Goal: Connect with others: Connect with others

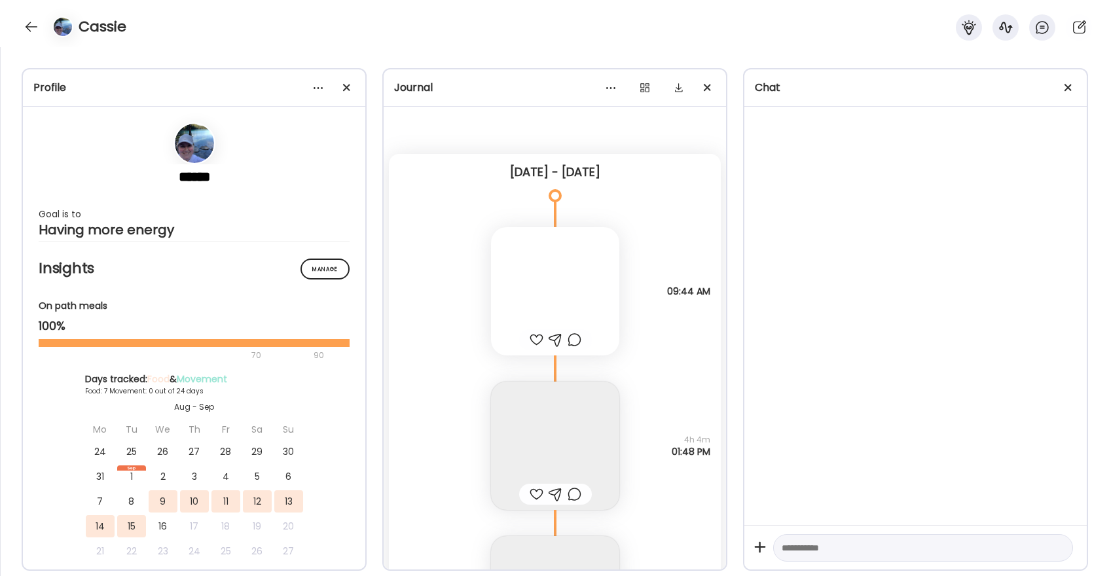
scroll to position [5455, 0]
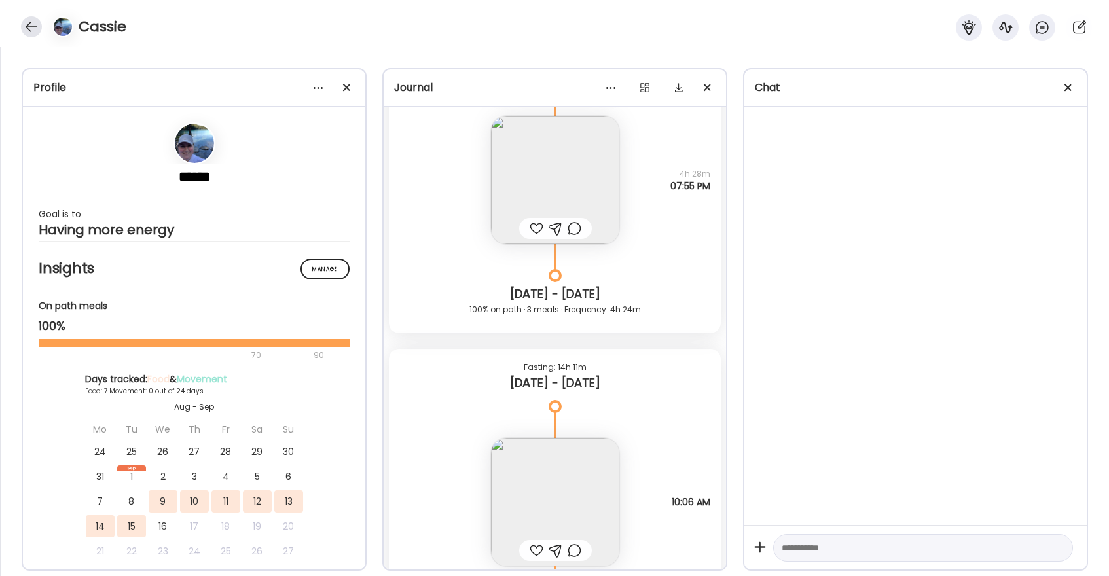
click at [33, 28] on div at bounding box center [31, 26] width 21 height 21
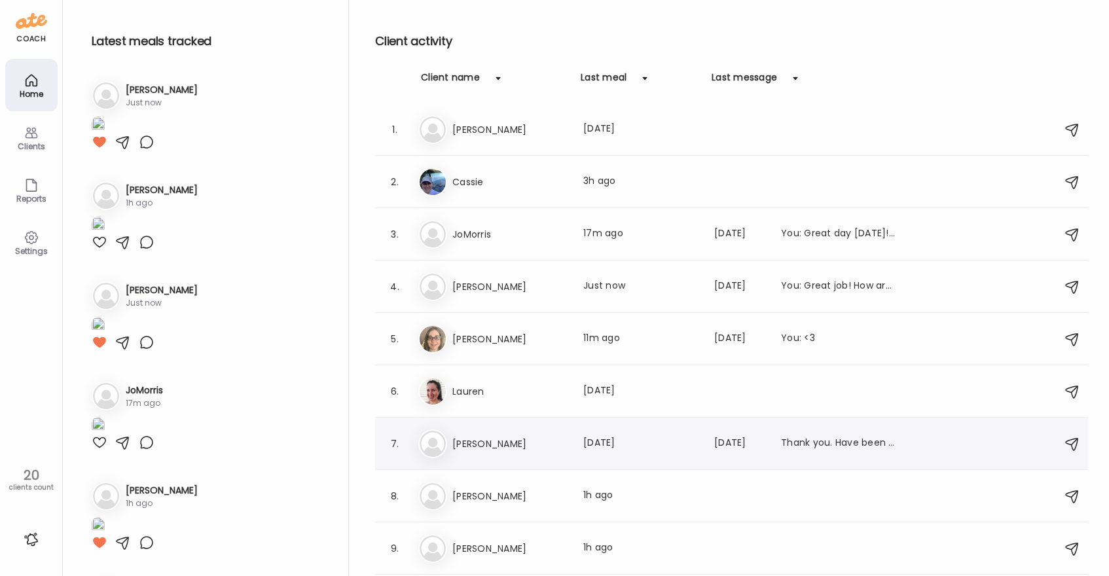
scroll to position [6, 0]
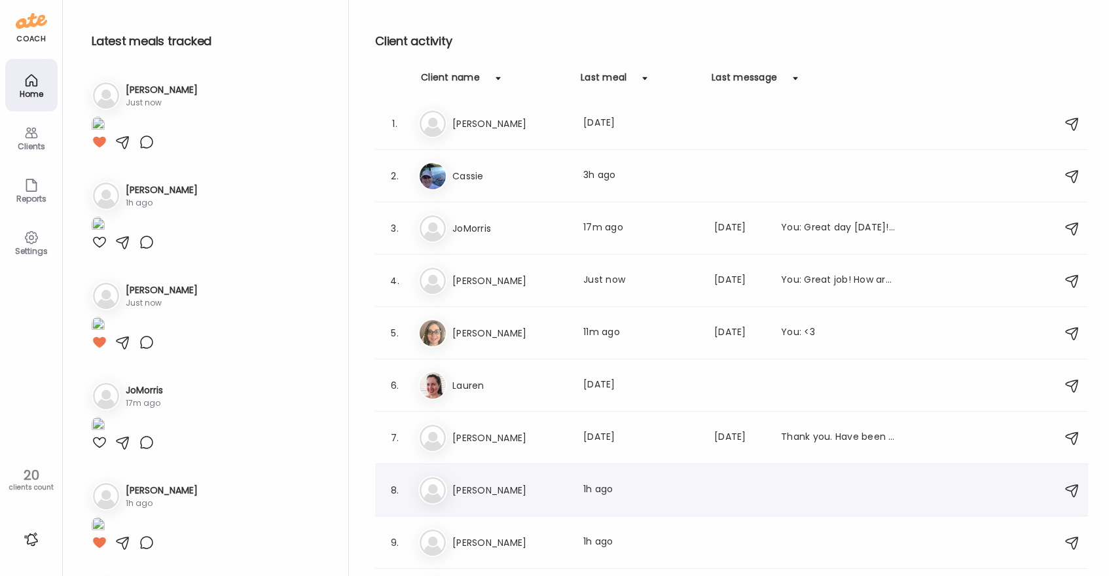
click at [559, 491] on h3 "[PERSON_NAME]" at bounding box center [510, 491] width 115 height 16
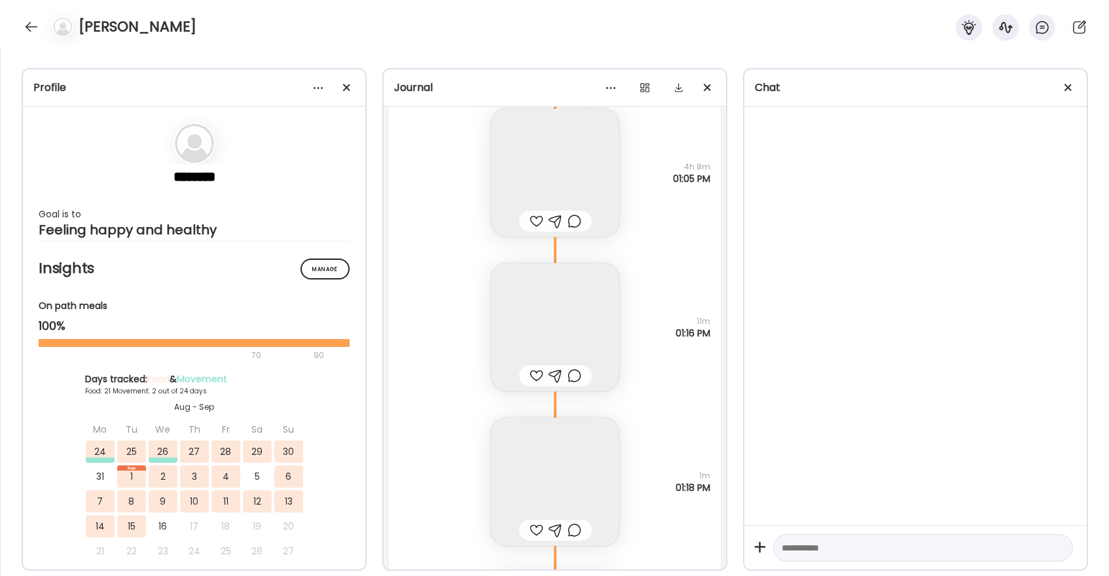
scroll to position [40722, 0]
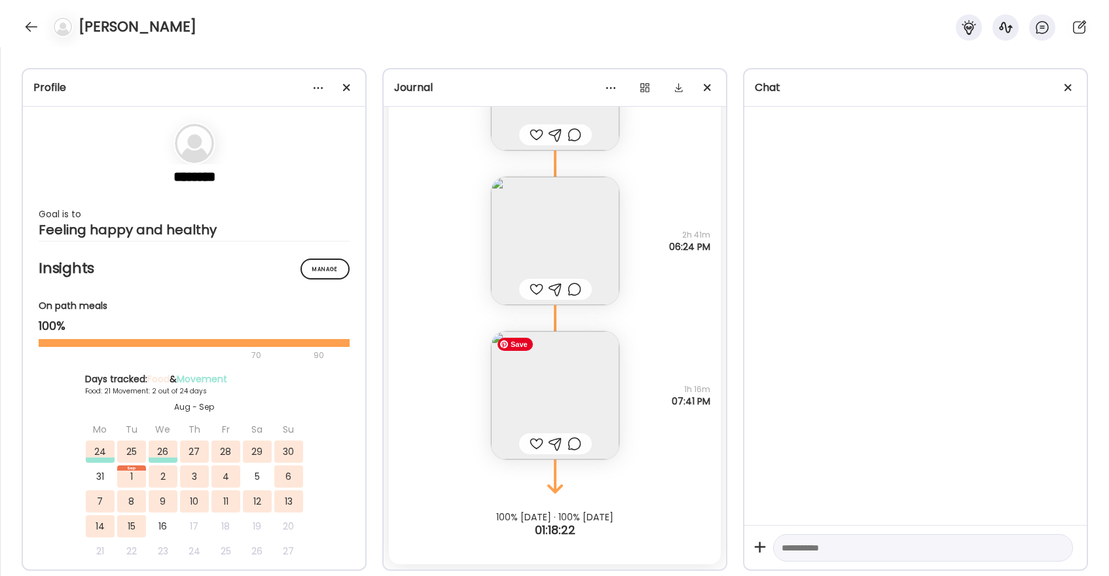
click at [563, 382] on img at bounding box center [555, 395] width 128 height 128
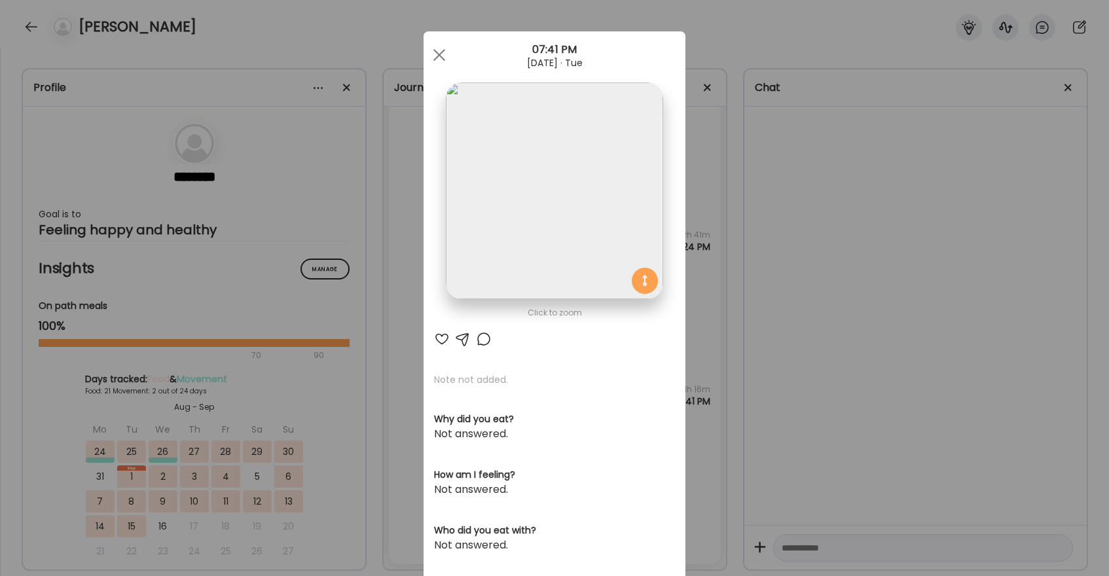
click at [441, 341] on div at bounding box center [442, 339] width 16 height 16
click at [437, 52] on span at bounding box center [440, 55] width 12 height 12
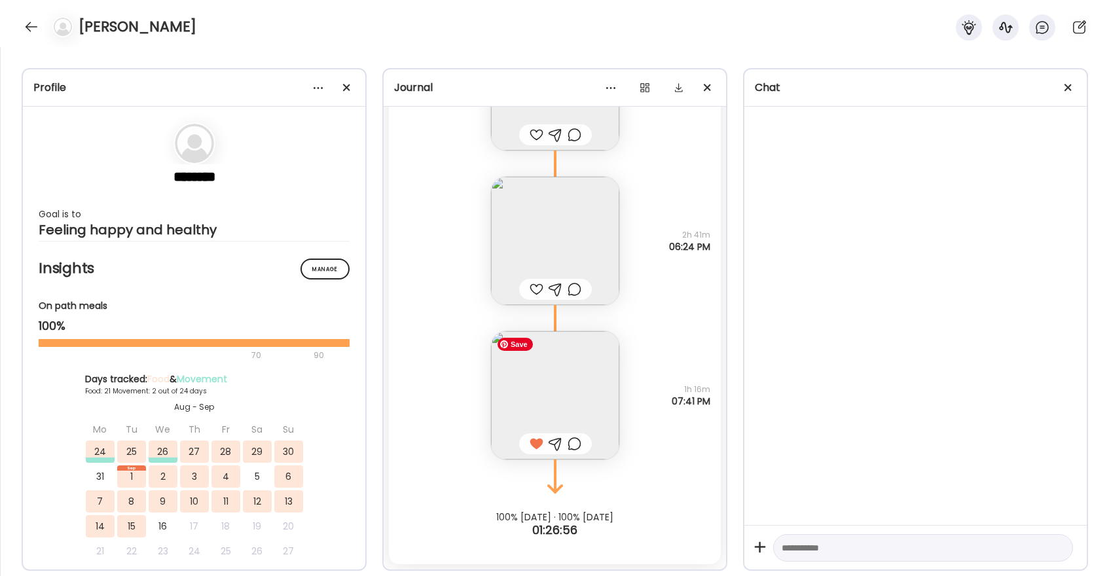
click at [553, 384] on img at bounding box center [555, 395] width 128 height 128
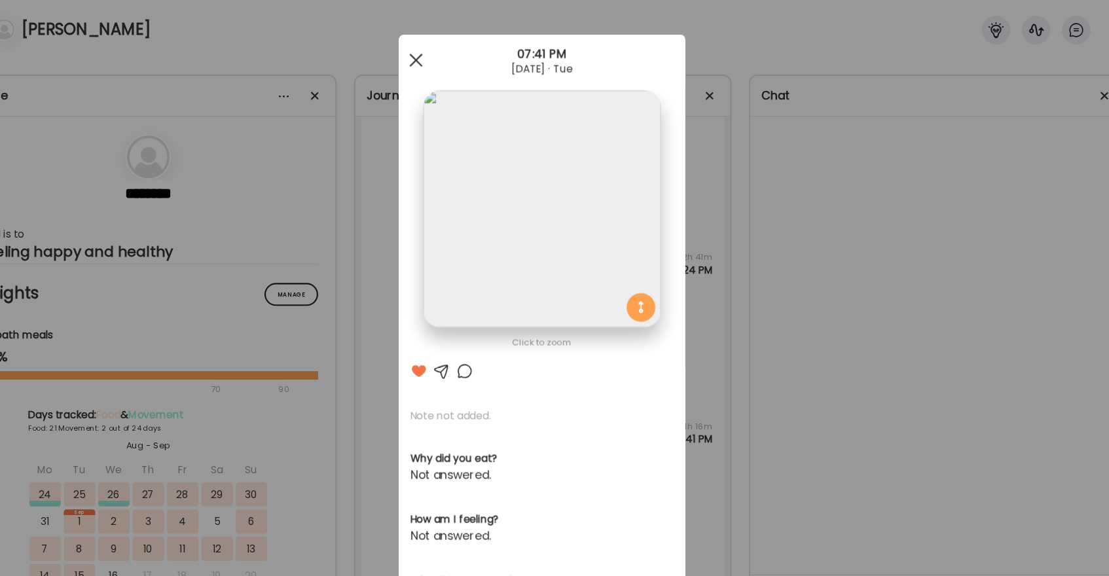
click at [435, 56] on div at bounding box center [439, 55] width 26 height 26
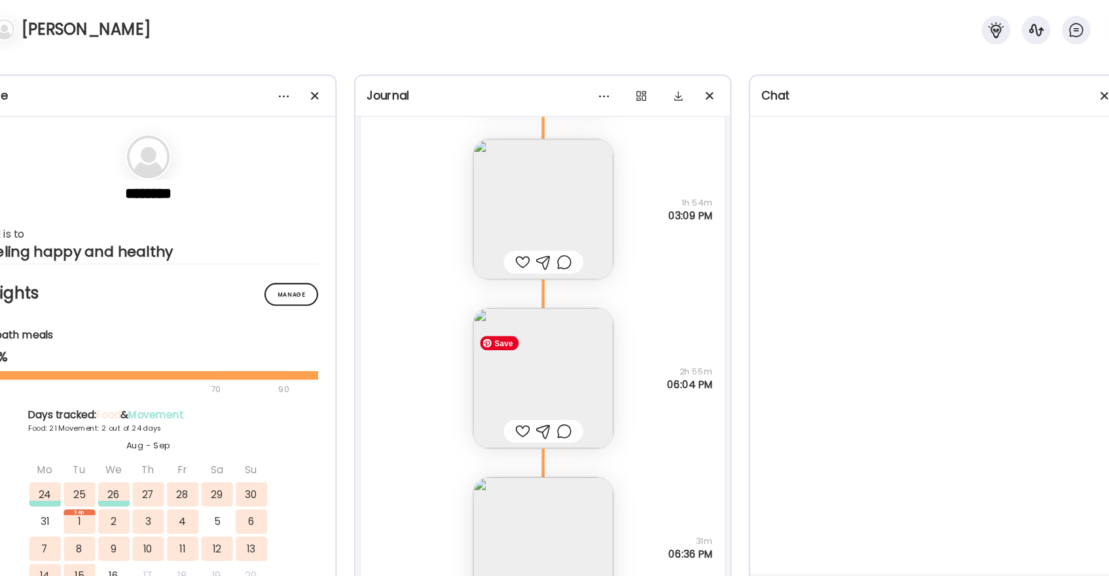
scroll to position [39184, 0]
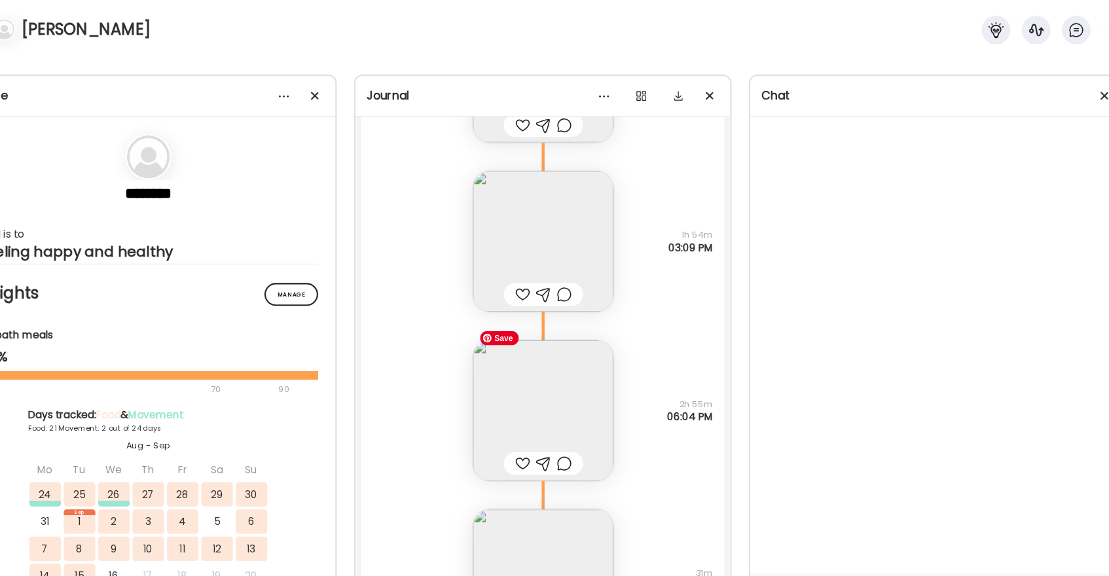
click at [566, 394] on img at bounding box center [555, 375] width 128 height 128
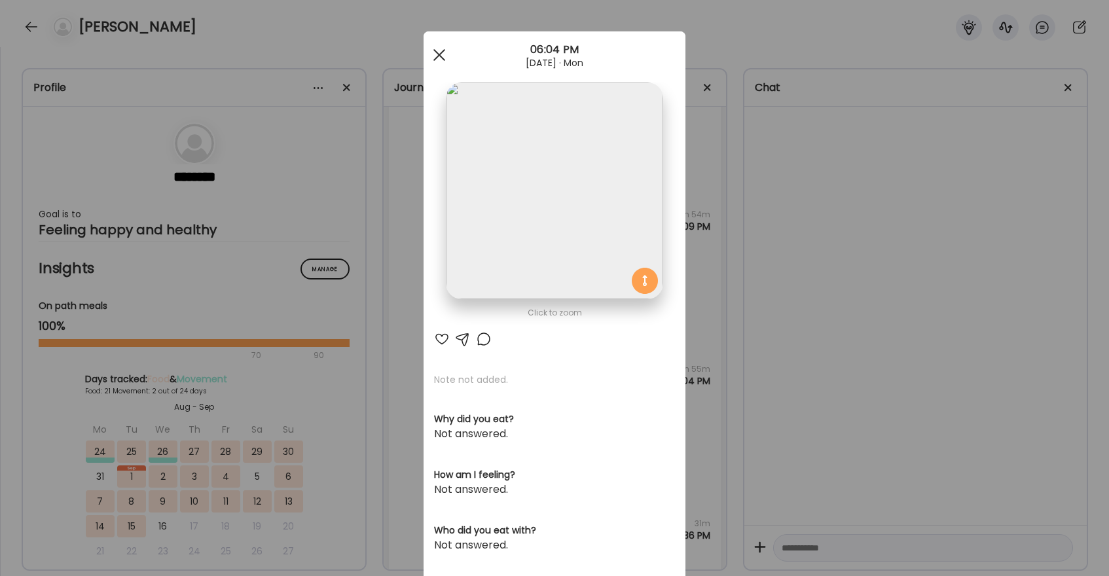
click at [439, 56] on span at bounding box center [440, 55] width 12 height 12
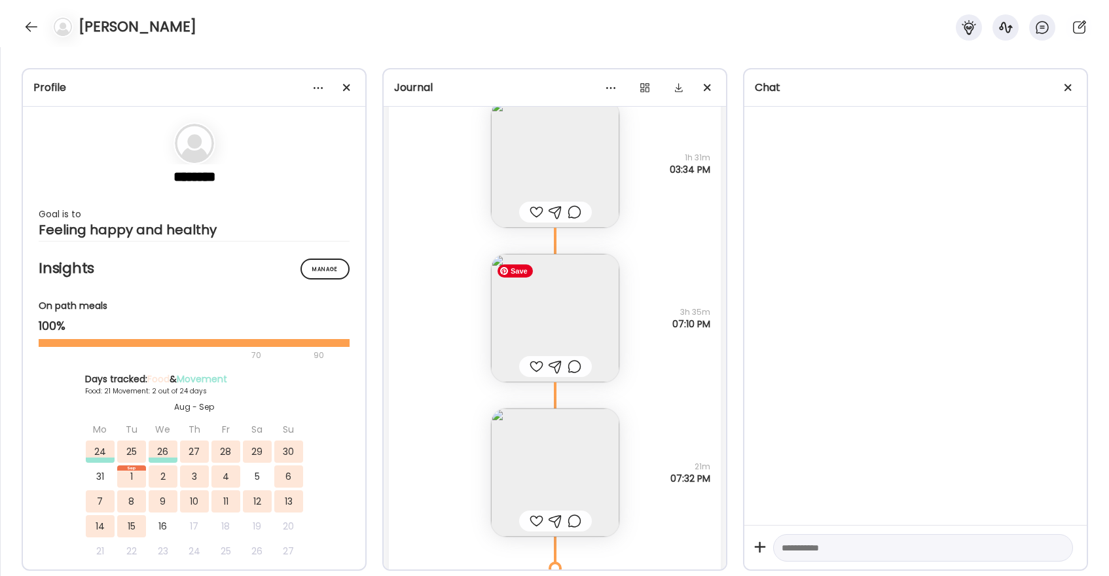
scroll to position [37737, 0]
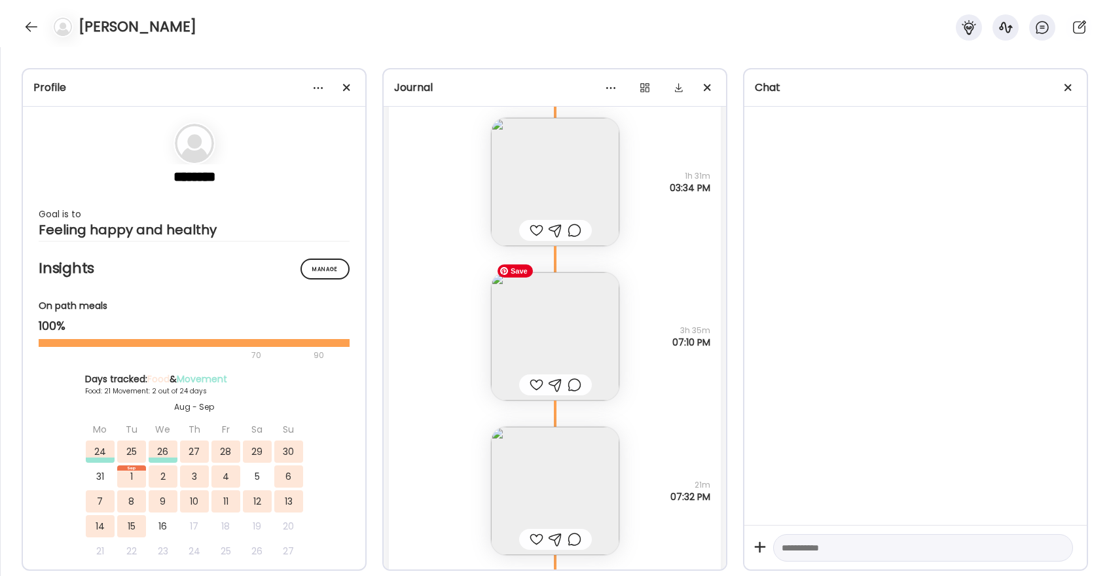
click at [541, 332] on img at bounding box center [555, 336] width 128 height 128
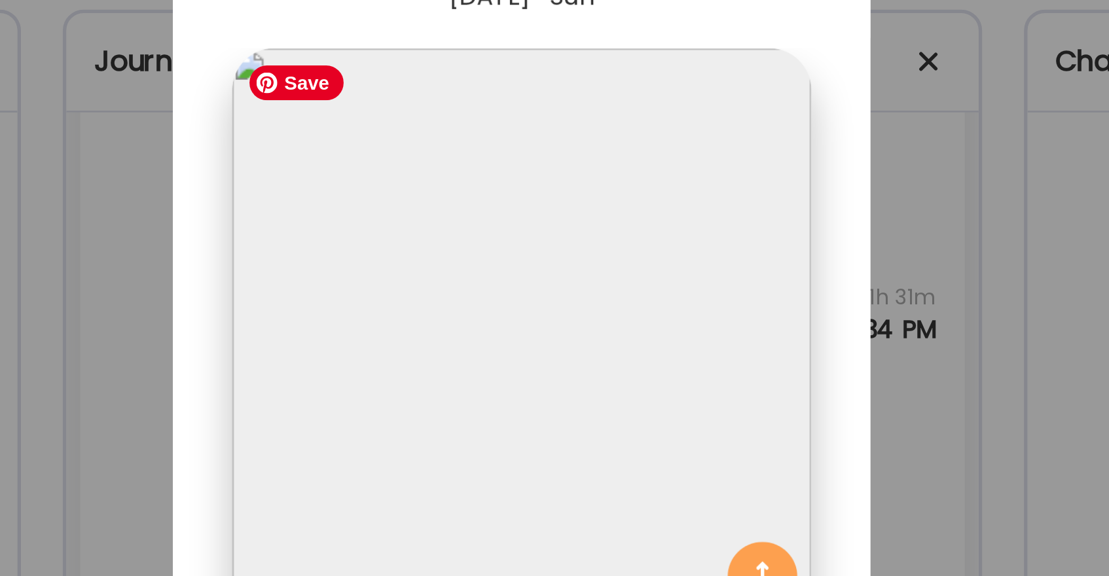
click at [574, 103] on img at bounding box center [554, 191] width 217 height 217
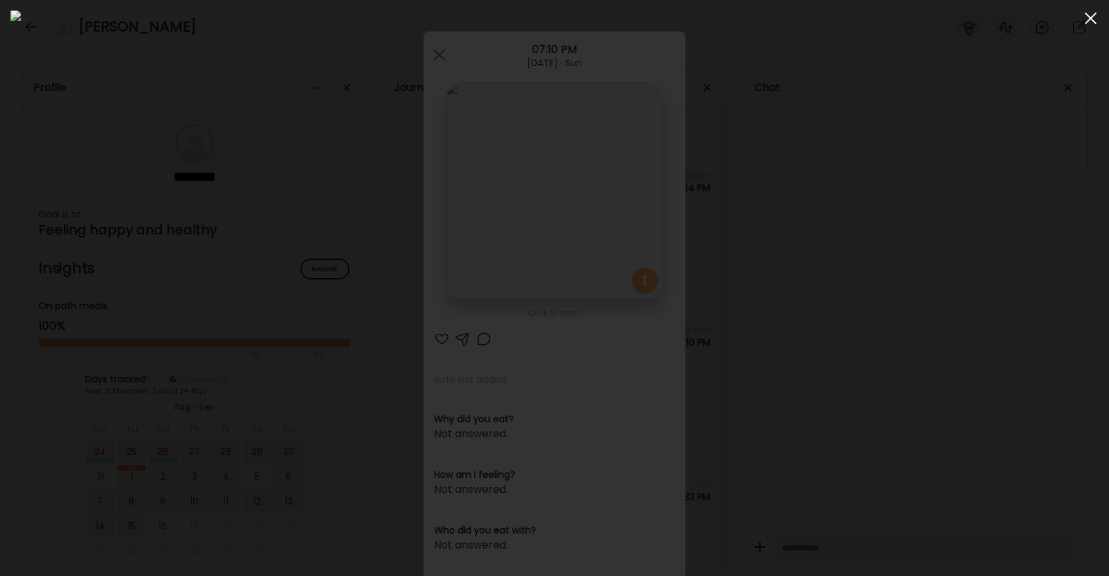
click at [1088, 20] on span at bounding box center [1091, 18] width 12 height 12
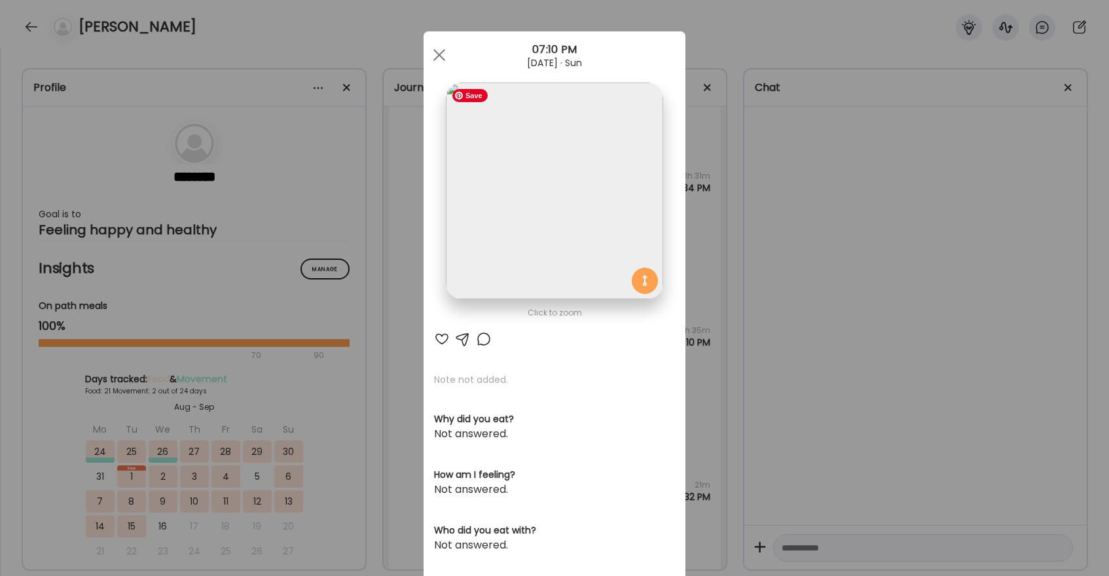
click at [573, 181] on img at bounding box center [554, 191] width 217 height 217
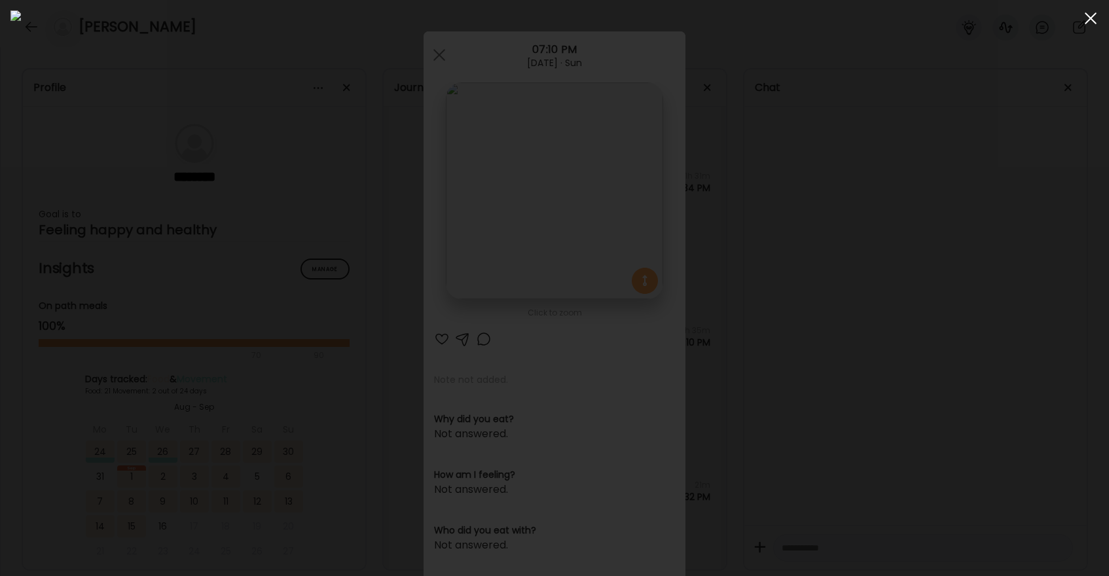
click at [1090, 17] on span at bounding box center [1091, 18] width 12 height 12
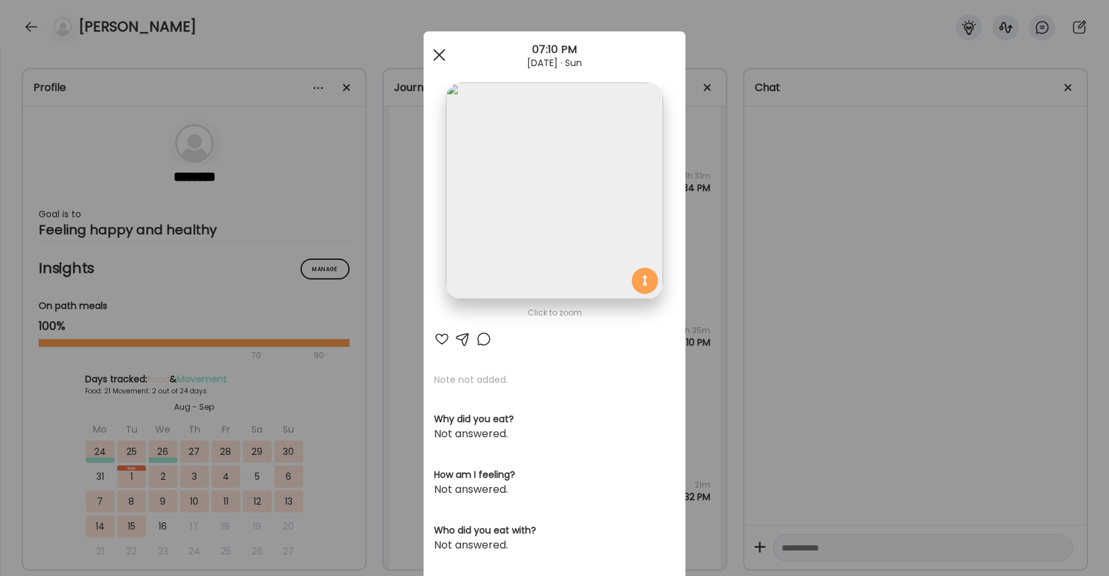
click at [439, 49] on div at bounding box center [439, 55] width 26 height 26
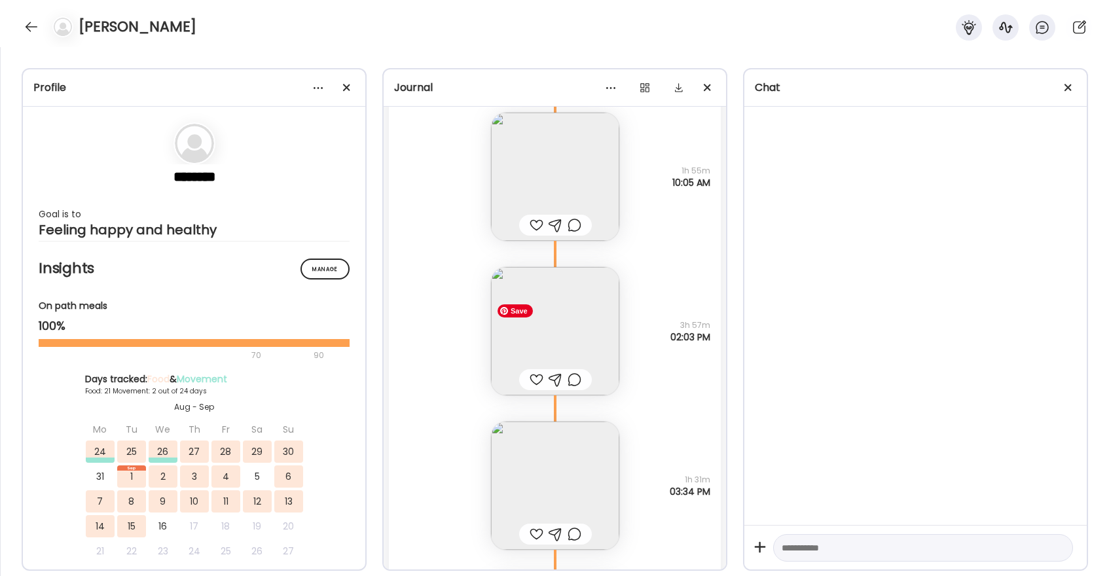
scroll to position [37402, 0]
